Goal: Navigation & Orientation: Find specific page/section

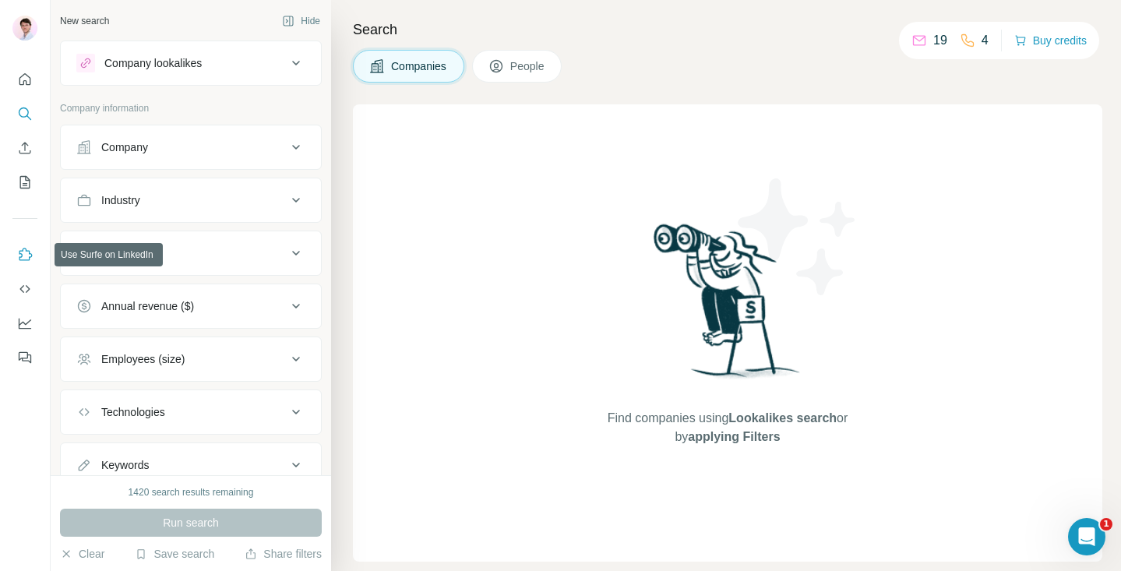
click at [28, 255] on icon "Use Surfe on LinkedIn" at bounding box center [25, 255] width 16 height 16
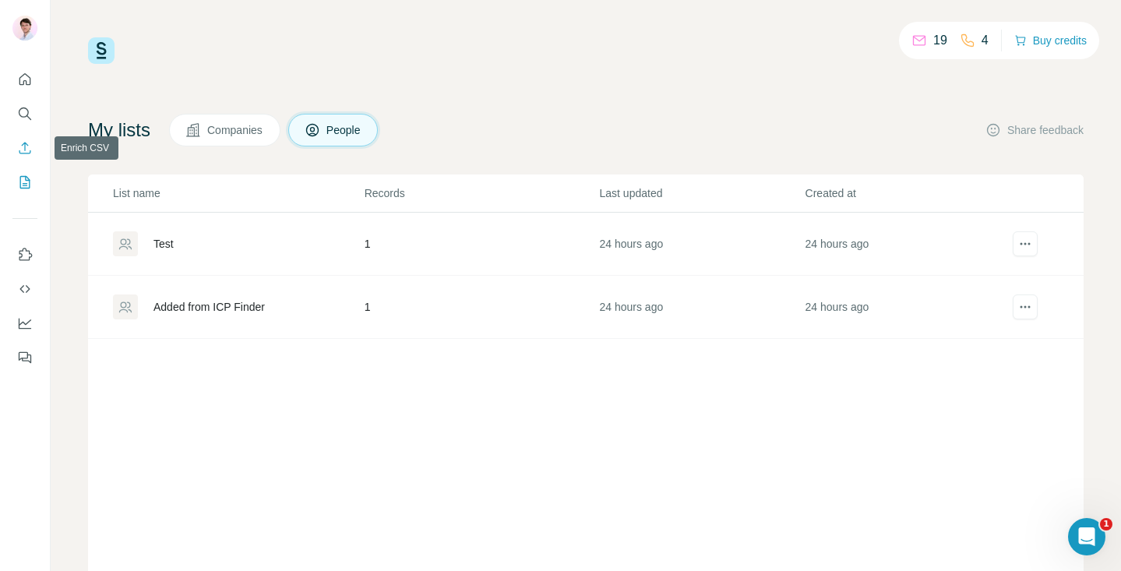
click at [24, 144] on icon "Enrich CSV" at bounding box center [25, 148] width 12 height 12
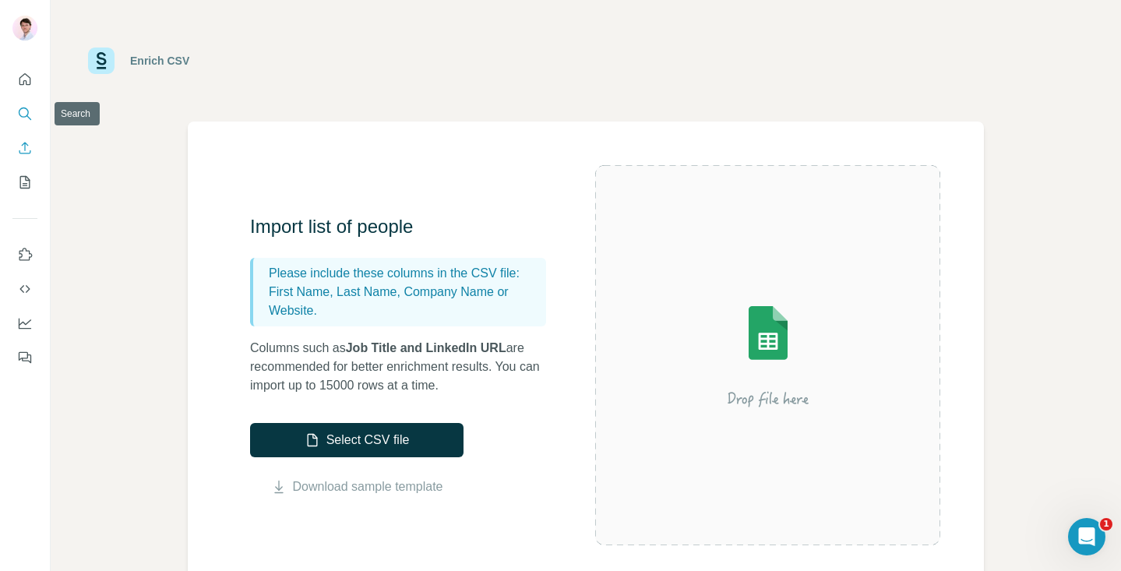
click at [37, 118] on button "Search" at bounding box center [24, 114] width 25 height 28
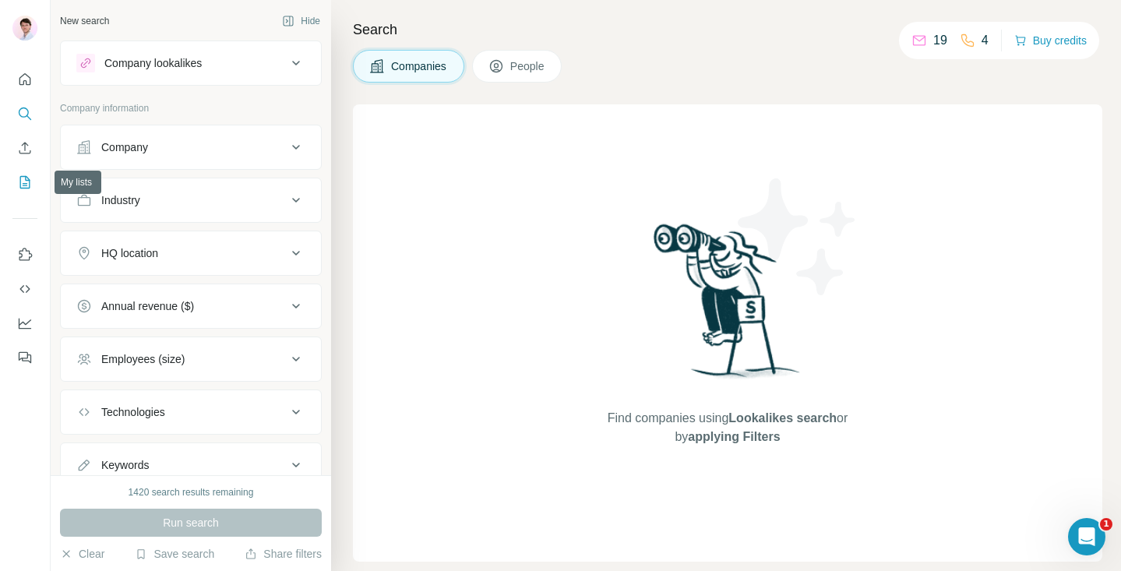
click at [34, 184] on button "My lists" at bounding box center [24, 182] width 25 height 28
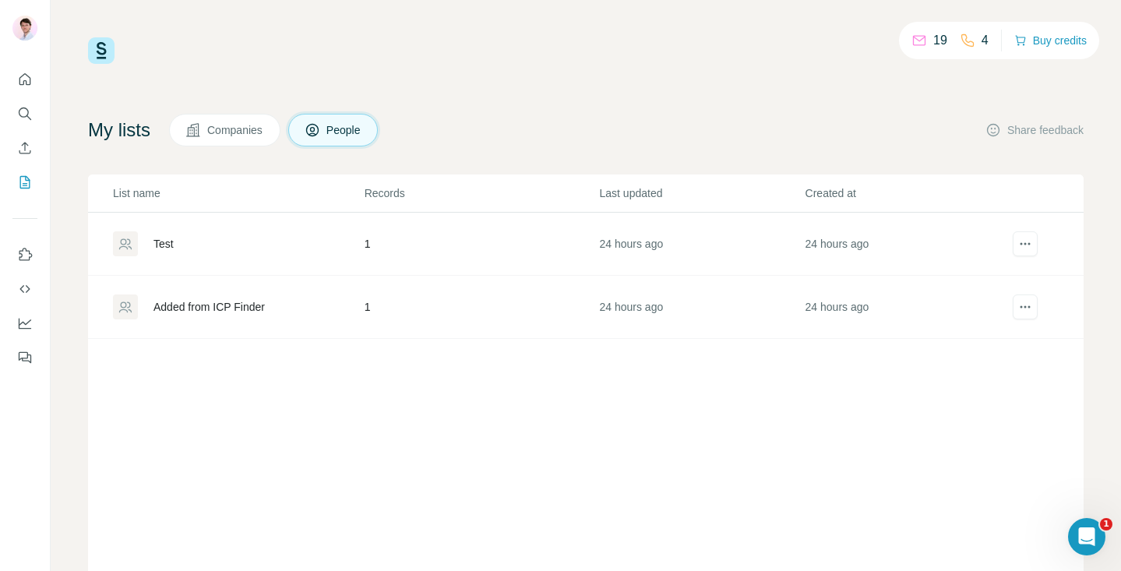
click at [189, 245] on div "Test" at bounding box center [238, 243] width 250 height 25
